Goal: Obtain resource: Download file/media

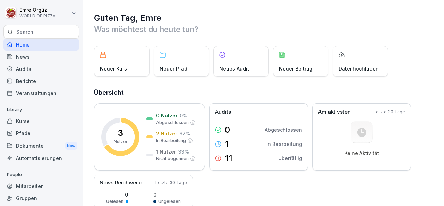
click at [46, 140] on div "Dokumente New" at bounding box center [41, 145] width 76 height 13
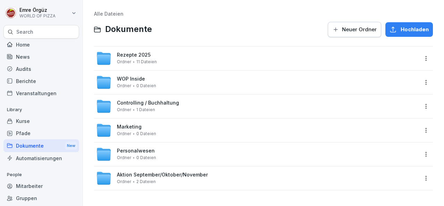
scroll to position [1, 0]
click at [155, 147] on div "Personalwesen Ordner 0 Dateien" at bounding box center [257, 153] width 322 height 15
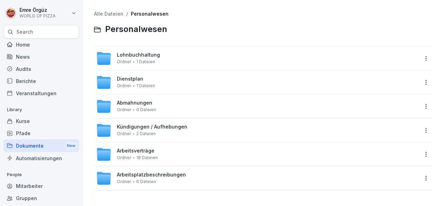
click at [151, 153] on span "Arbeitsverträge" at bounding box center [135, 151] width 37 height 6
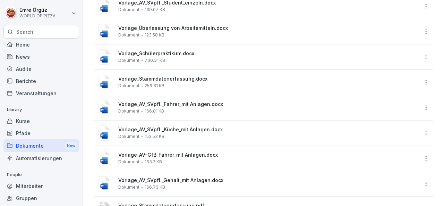
scroll to position [79, 0]
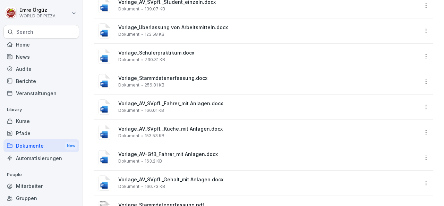
click at [201, 127] on span "Vorlage_AV_SVpfl._Küche_mit Anlagen.docx" at bounding box center [268, 129] width 300 height 6
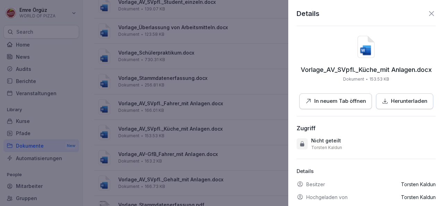
click at [354, 101] on p "In neuem Tab öffnen" at bounding box center [340, 101] width 52 height 8
